Goal: Information Seeking & Learning: Learn about a topic

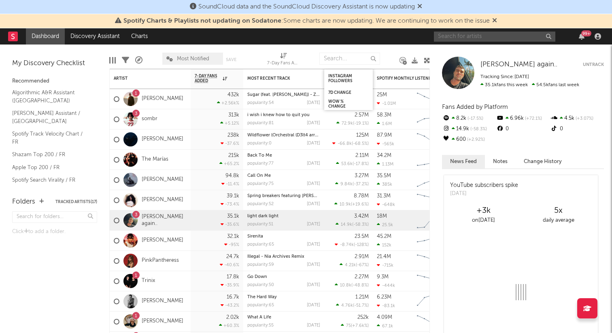
click at [453, 36] on input "text" at bounding box center [494, 37] width 121 height 10
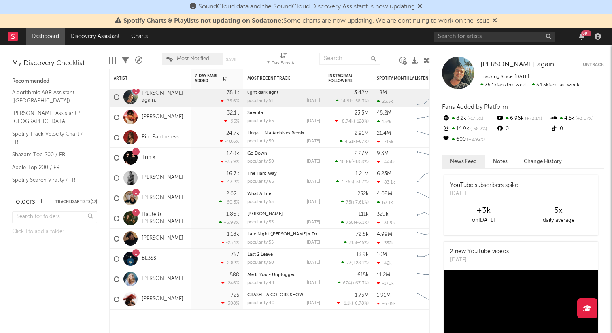
click at [143, 158] on link "Trinix" at bounding box center [148, 157] width 13 height 7
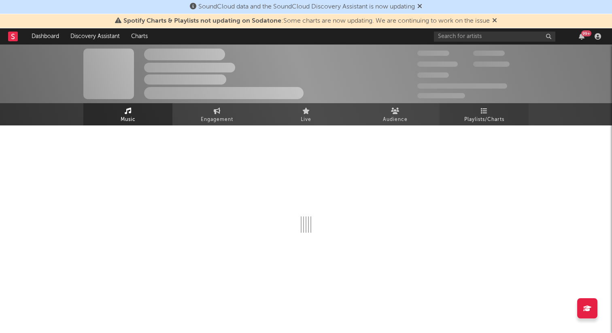
click at [489, 116] on span "Playlists/Charts" at bounding box center [484, 120] width 40 height 10
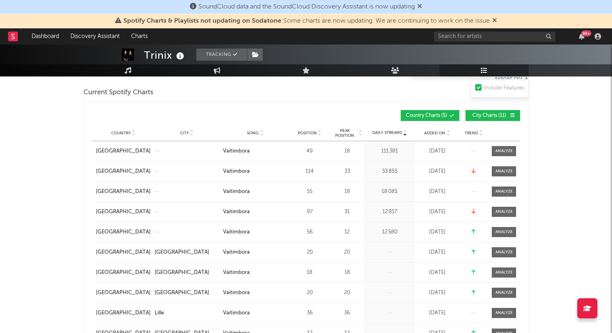
scroll to position [115, 0]
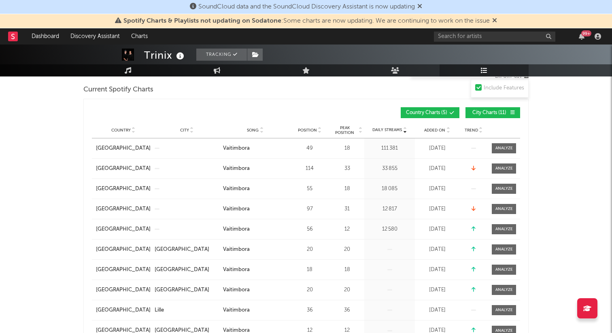
click at [499, 117] on button "City Charts ( 11 )" at bounding box center [492, 112] width 55 height 11
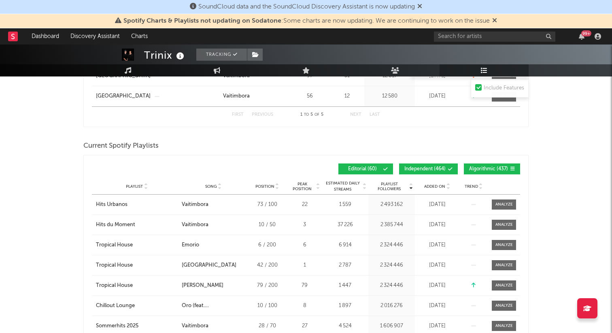
scroll to position [252, 0]
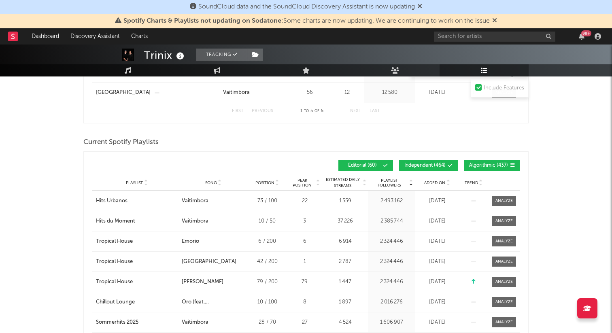
click at [414, 172] on div "Playlist Followers Playlist Song Position Peak Position Playlist Followers Adde…" at bounding box center [306, 165] width 428 height 19
click at [419, 167] on span "Independent ( 464 )" at bounding box center [424, 165] width 41 height 5
click at [477, 167] on span "Algorithmic ( 437 )" at bounding box center [488, 165] width 39 height 5
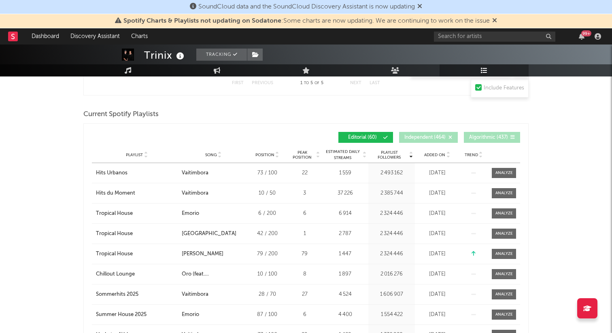
scroll to position [291, 0]
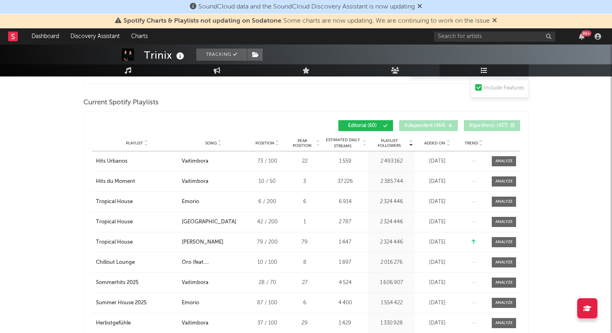
click at [207, 144] on span "Song" at bounding box center [211, 143] width 12 height 5
click at [207, 143] on span "Song" at bounding box center [211, 143] width 12 height 5
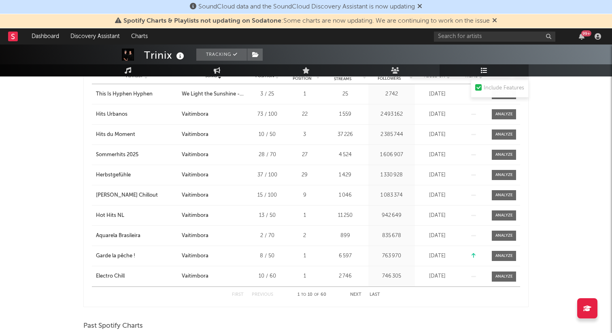
scroll to position [358, 0]
click at [356, 296] on button "Next" at bounding box center [355, 295] width 11 height 4
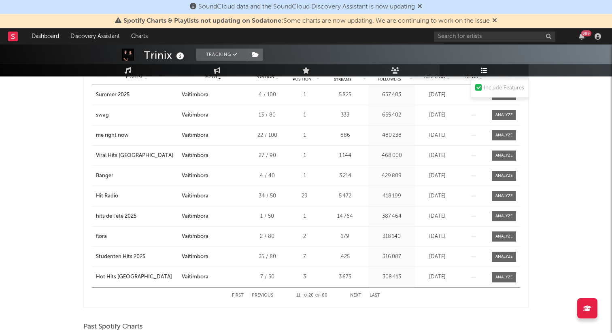
click at [356, 296] on button "Next" at bounding box center [355, 295] width 11 height 4
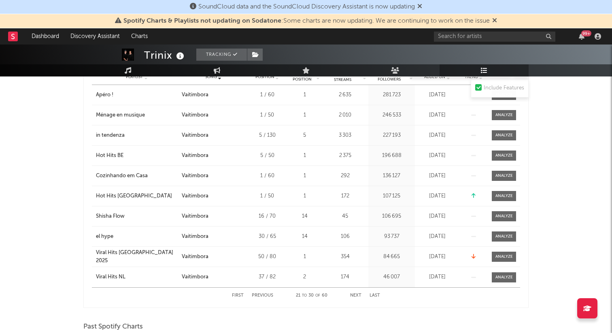
click at [356, 296] on button "Next" at bounding box center [355, 295] width 11 height 4
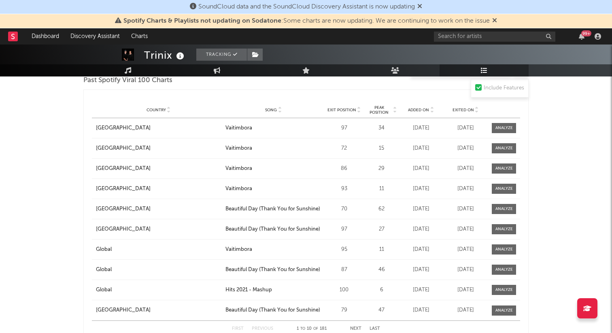
scroll to position [903, 0]
